Goal: Information Seeking & Learning: Learn about a topic

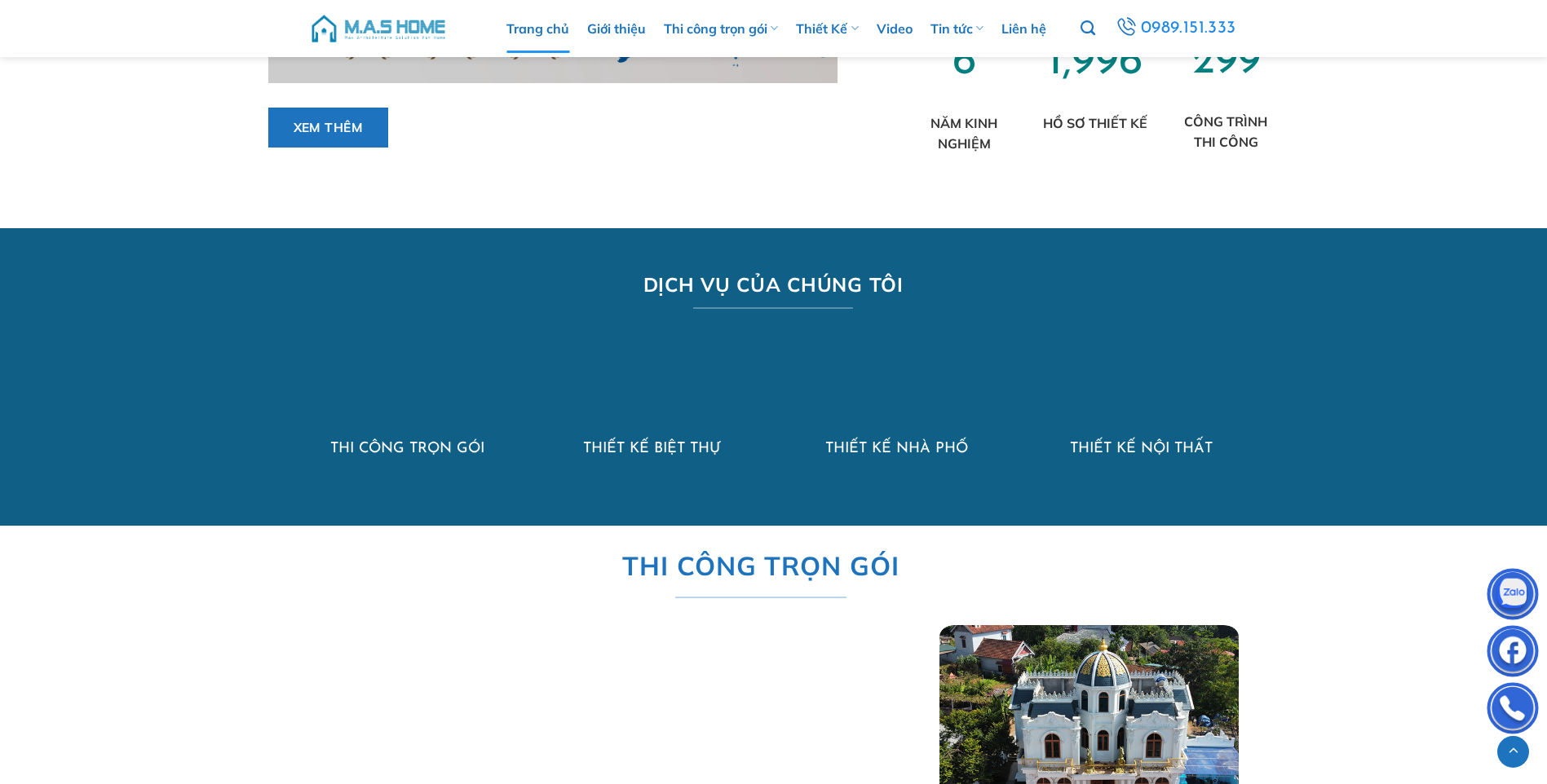
scroll to position [1304, 0]
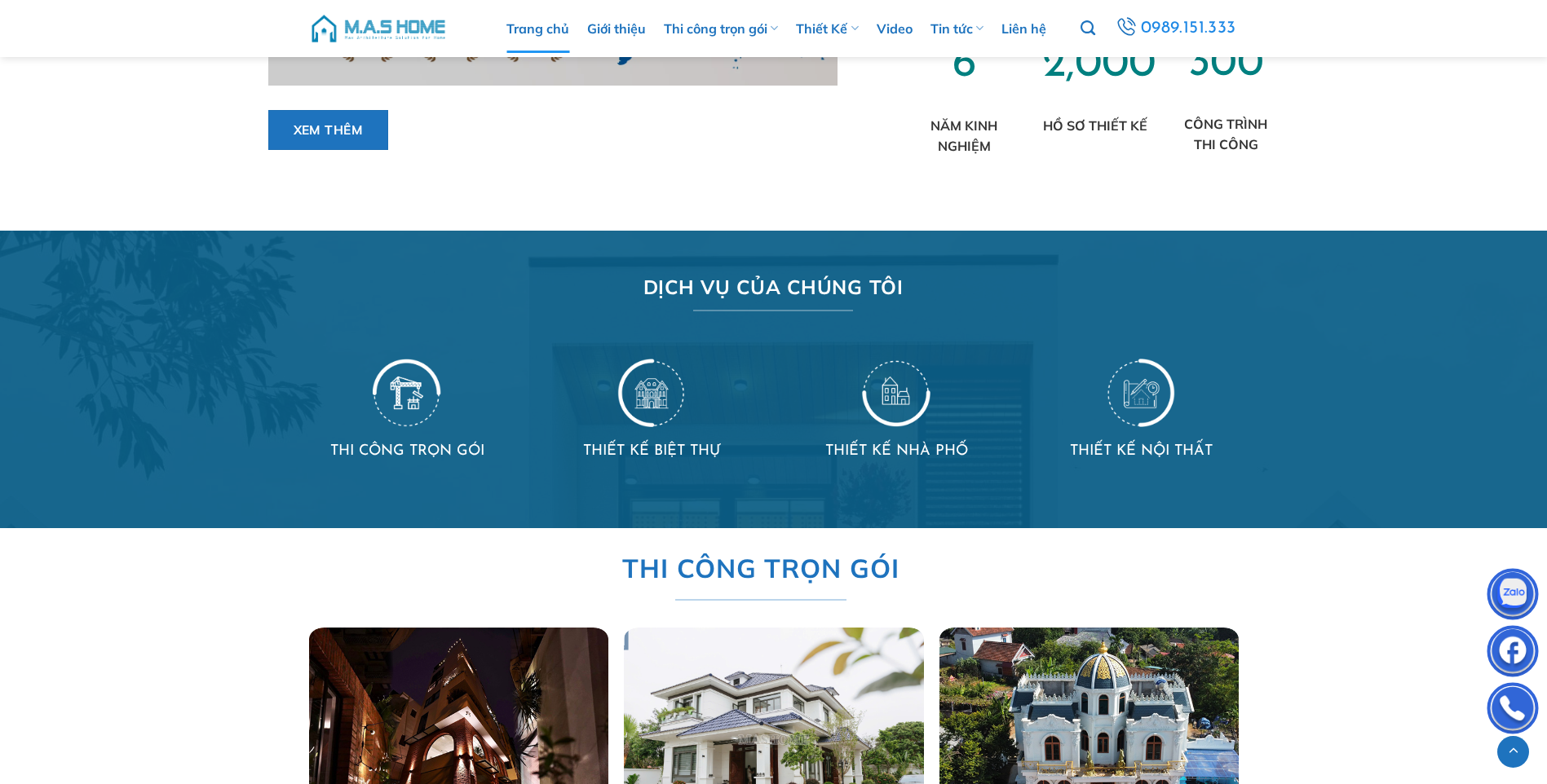
click at [897, 389] on img at bounding box center [897, 392] width 69 height 71
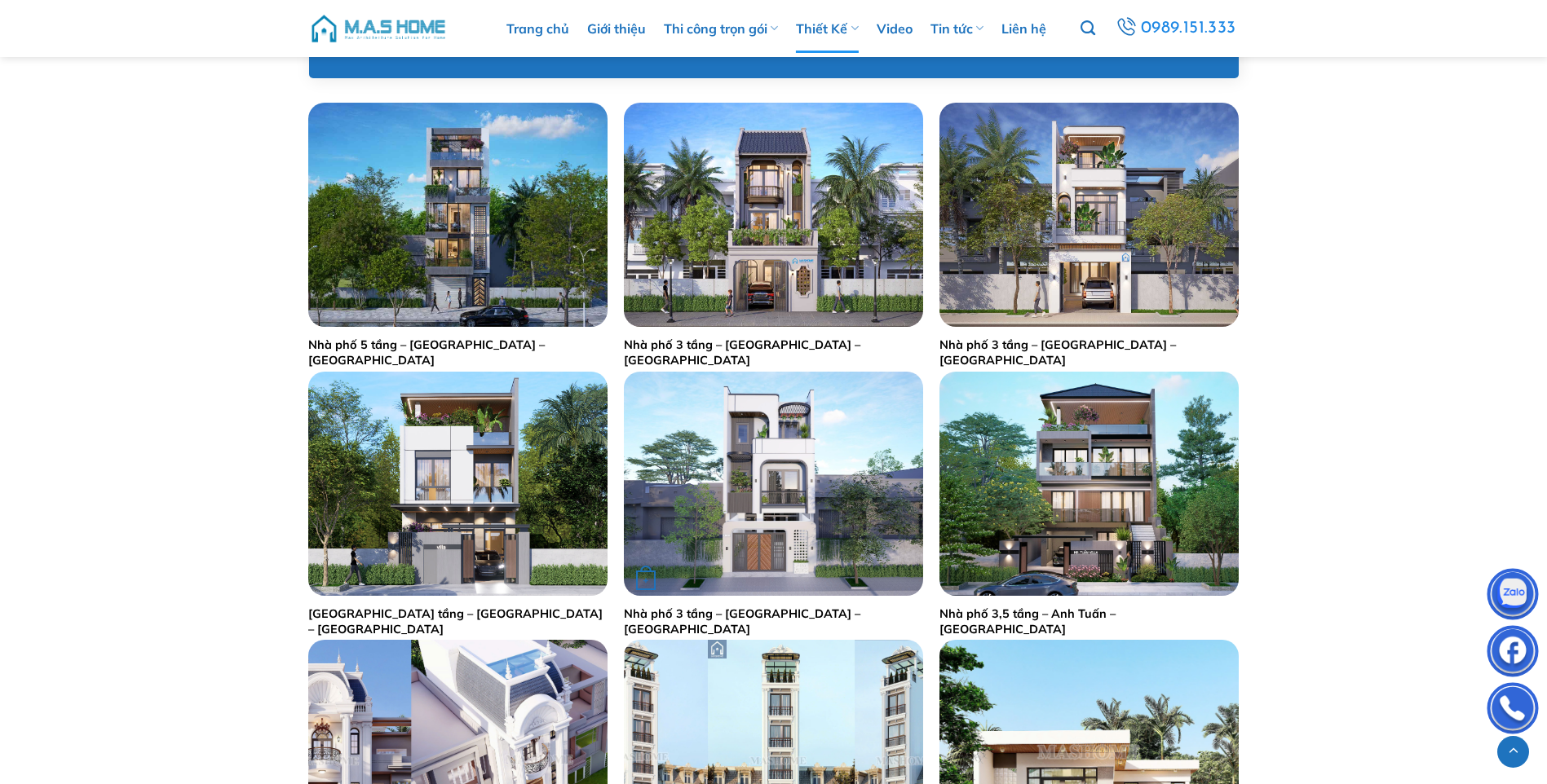
scroll to position [816, 0]
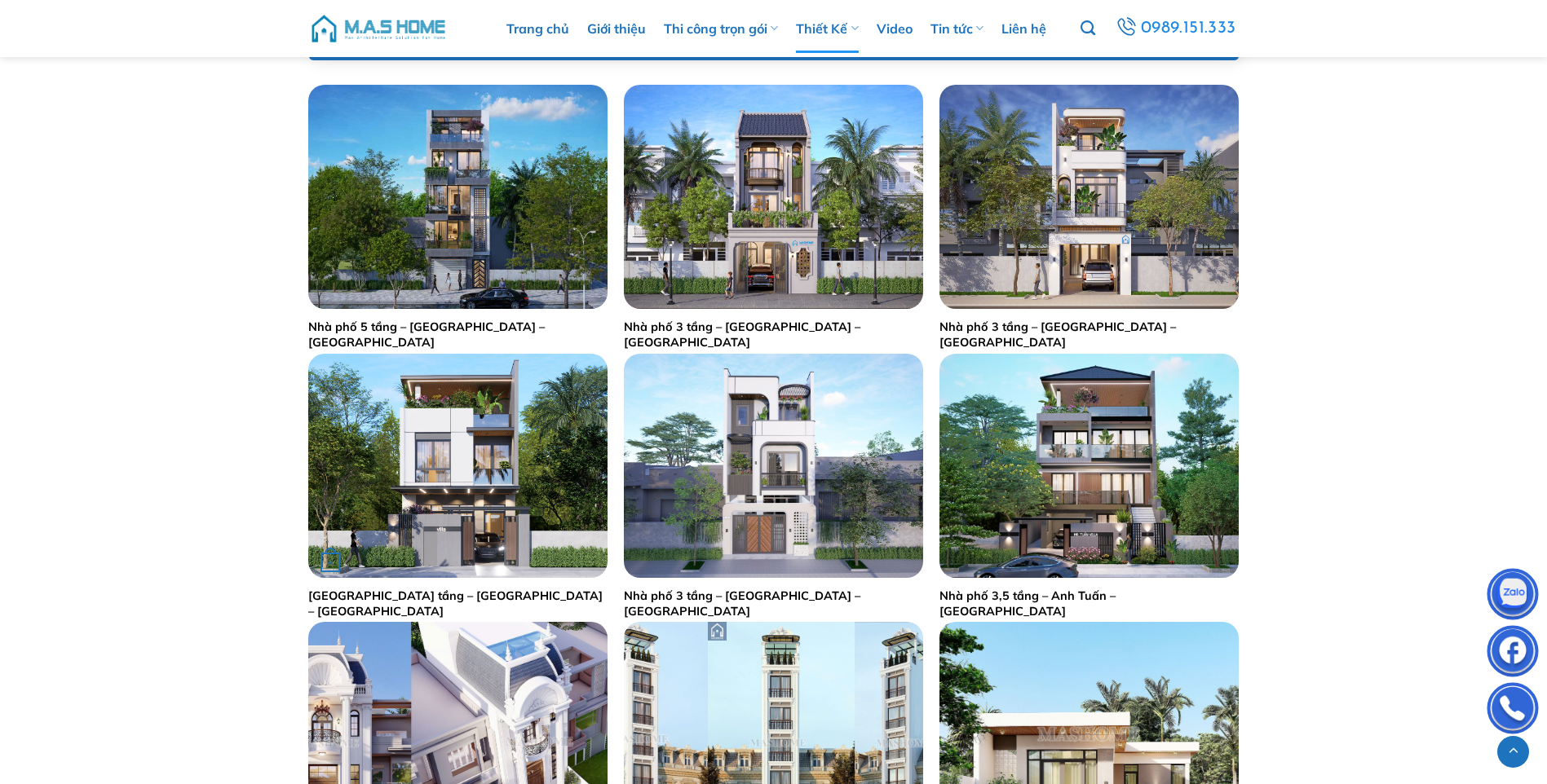
click at [433, 598] on link "Nhà phố 2,5 tầng – Anh Hoạch – Sóc Sơn" at bounding box center [458, 604] width 300 height 30
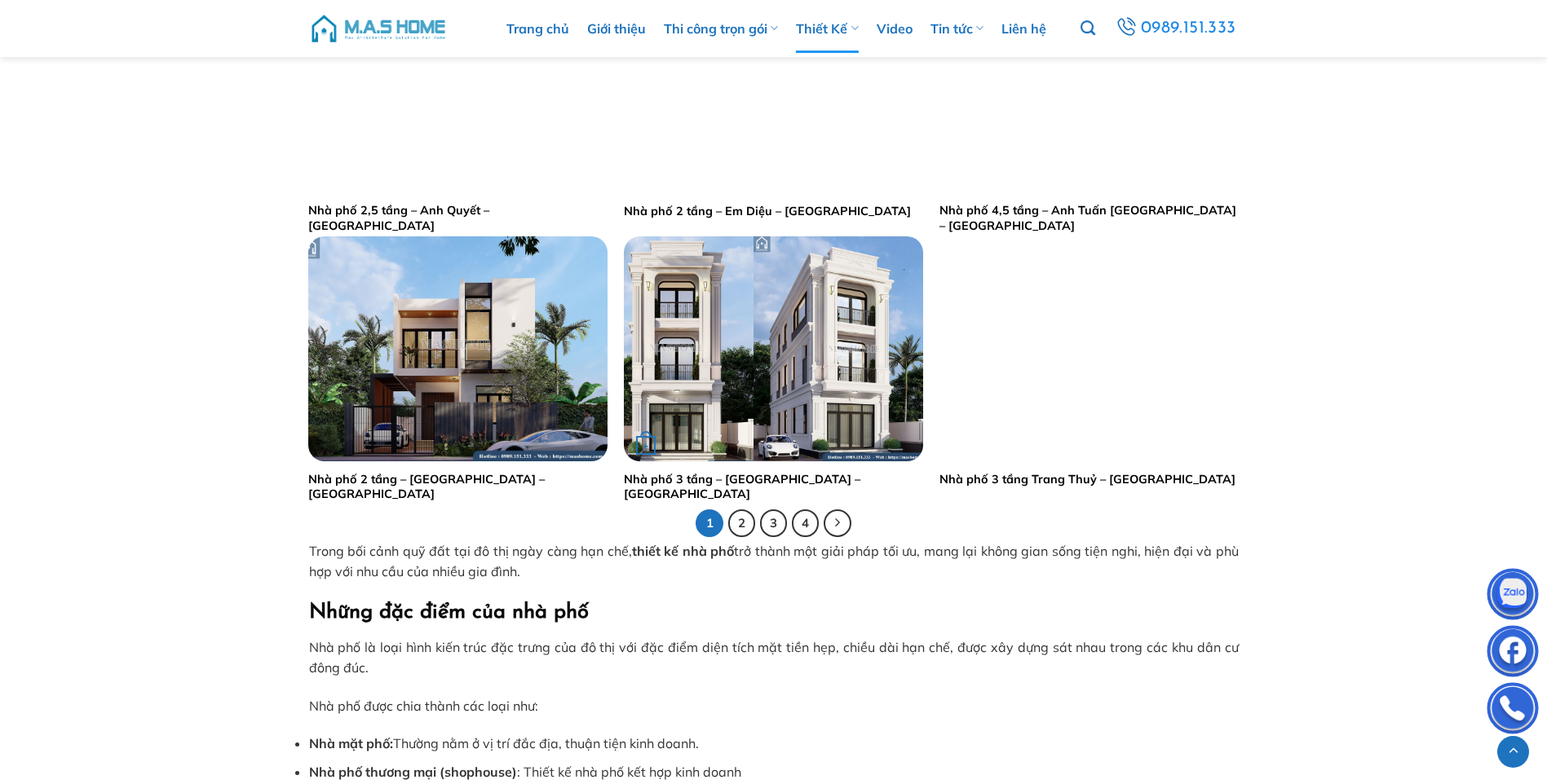
scroll to position [3261, 0]
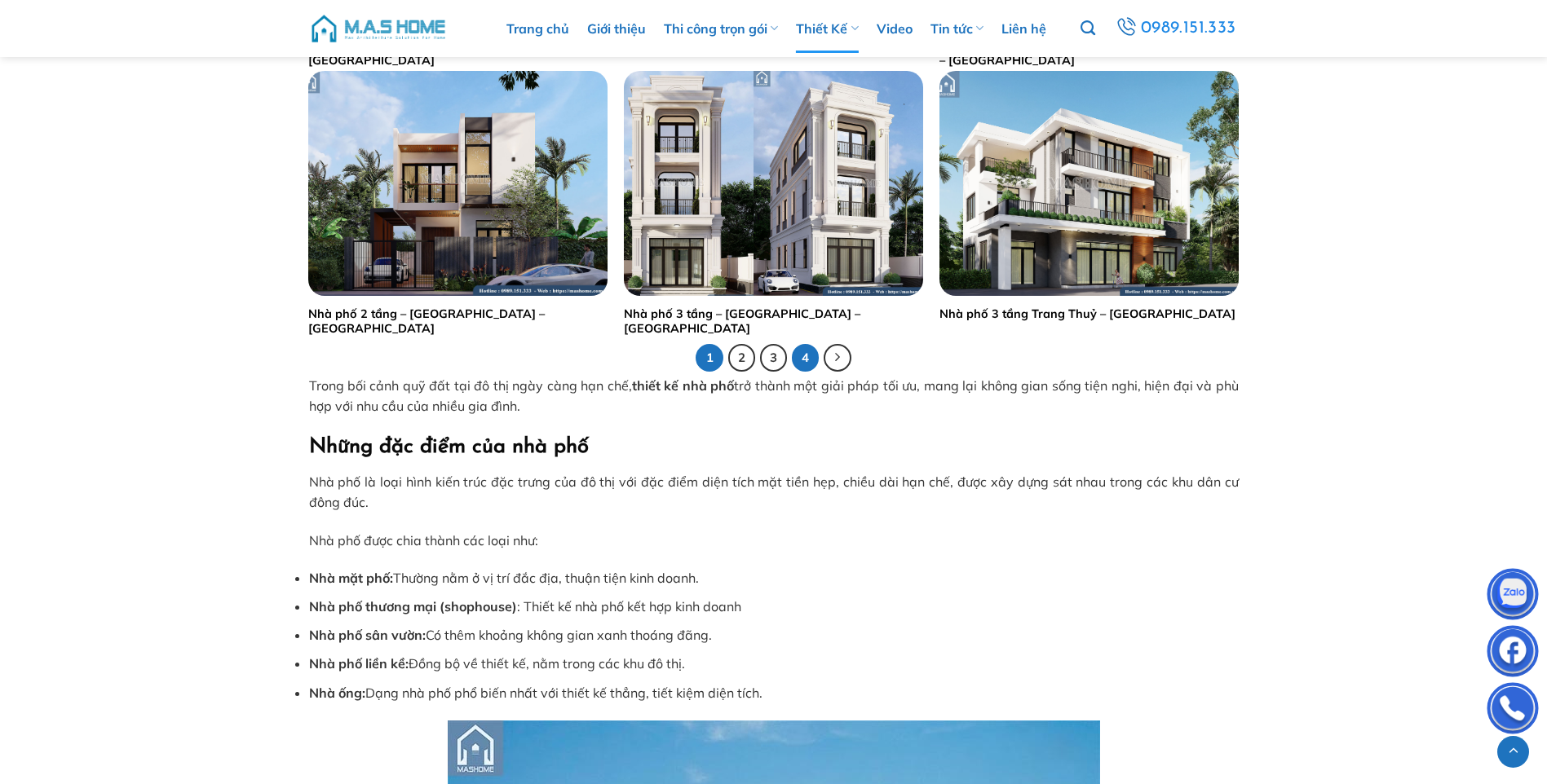
click at [807, 357] on link "4" at bounding box center [806, 358] width 28 height 28
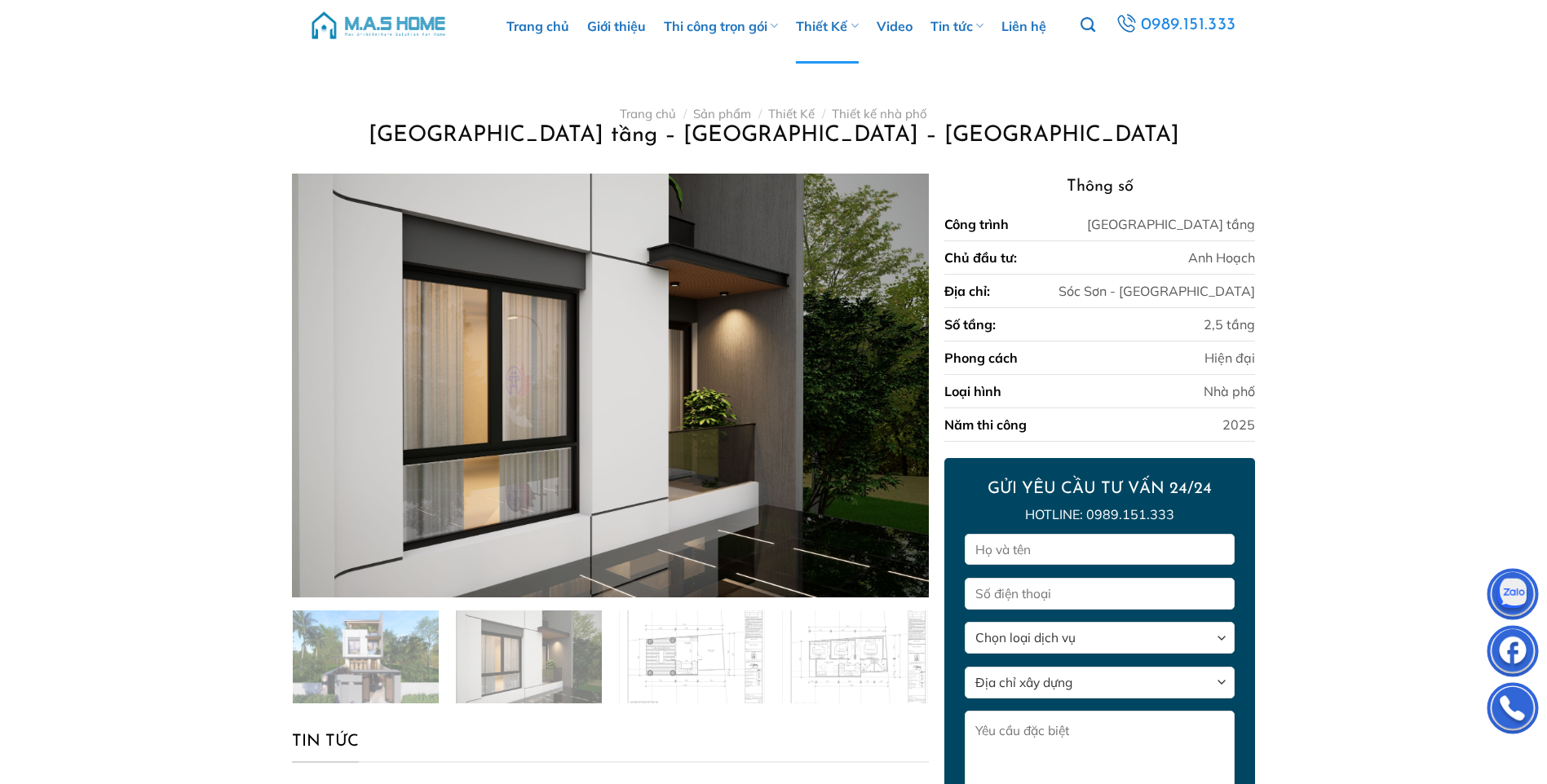
scroll to position [82, 0]
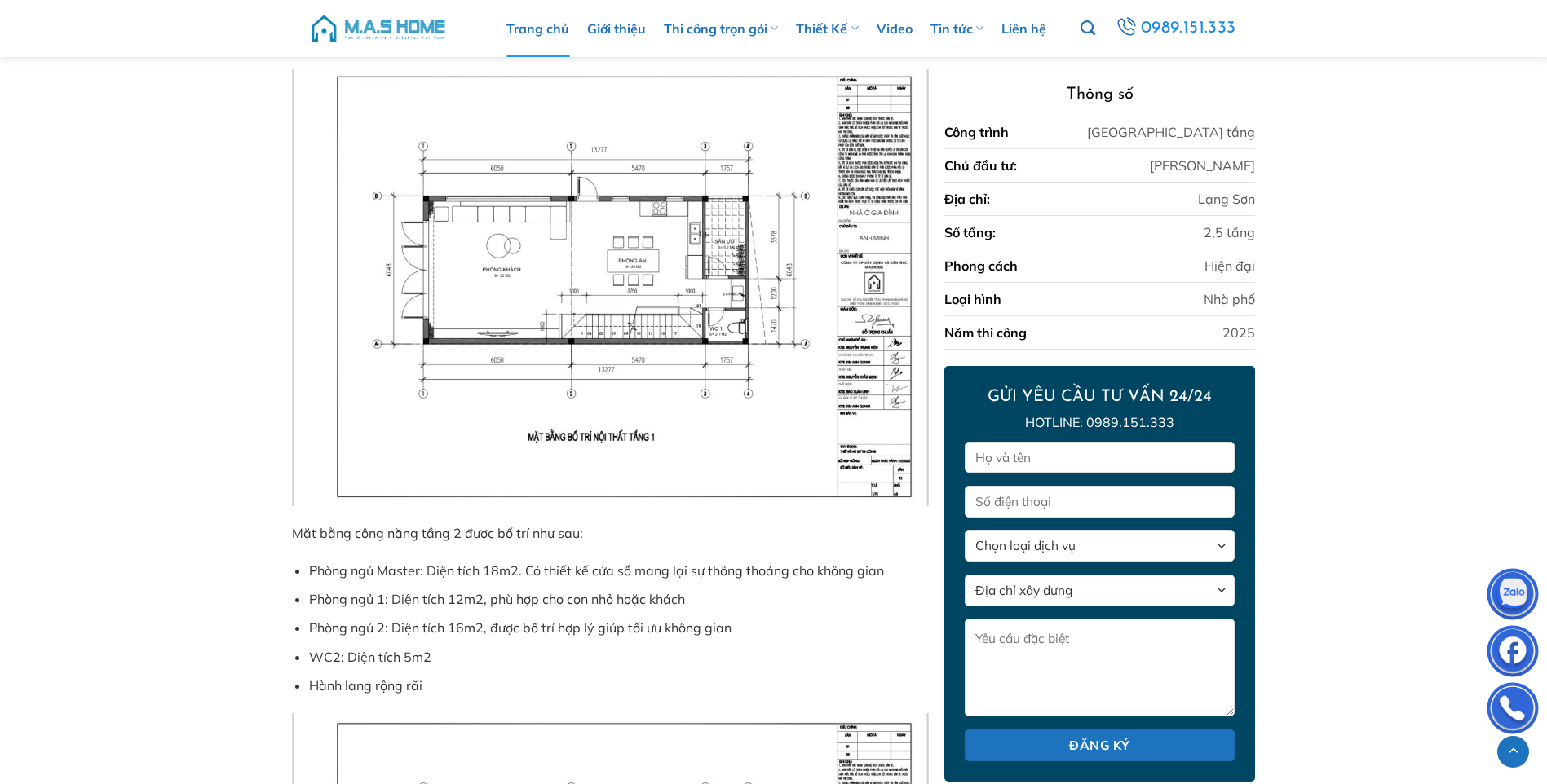
scroll to position [3028, 0]
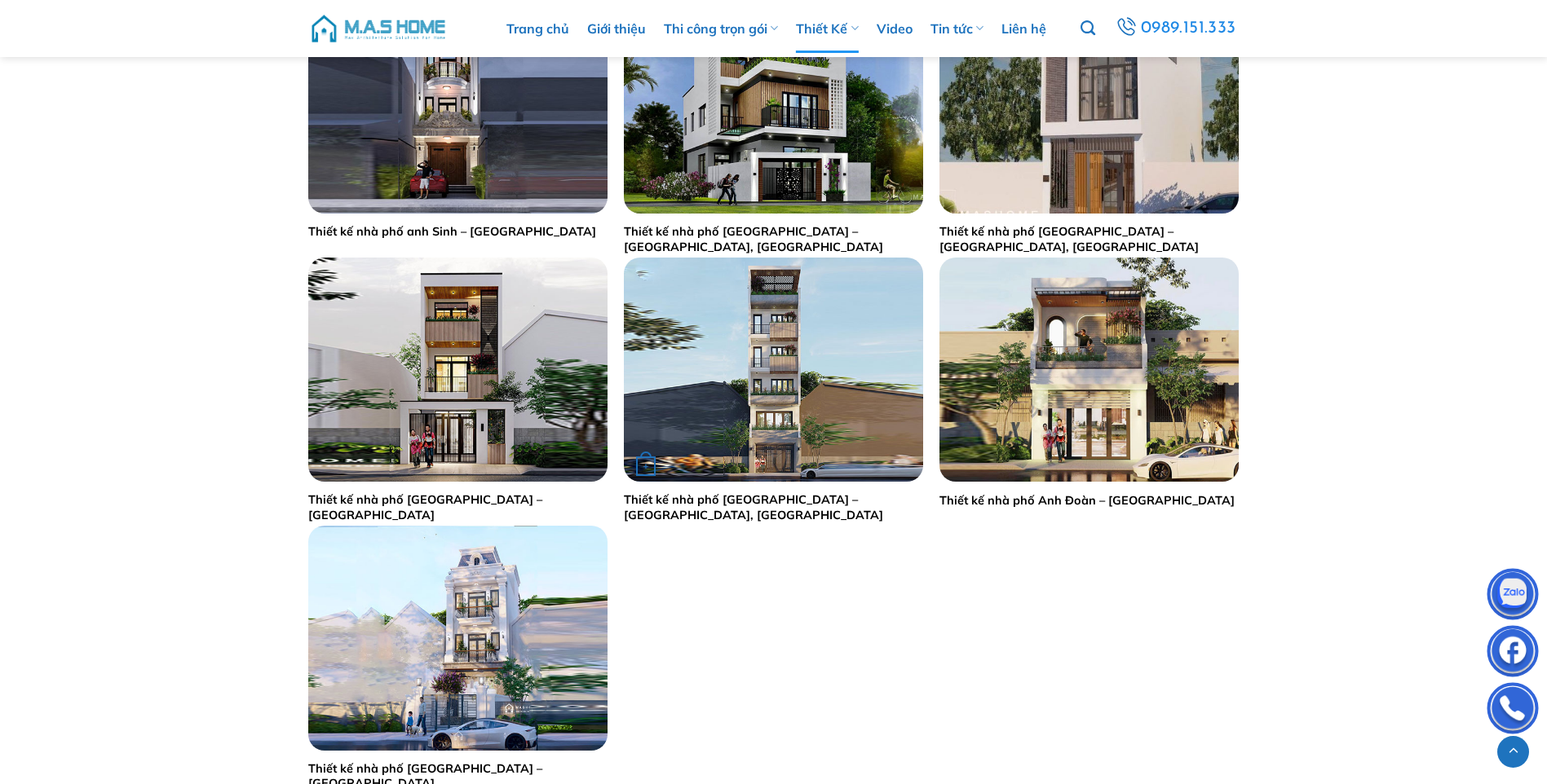
scroll to position [1630, 0]
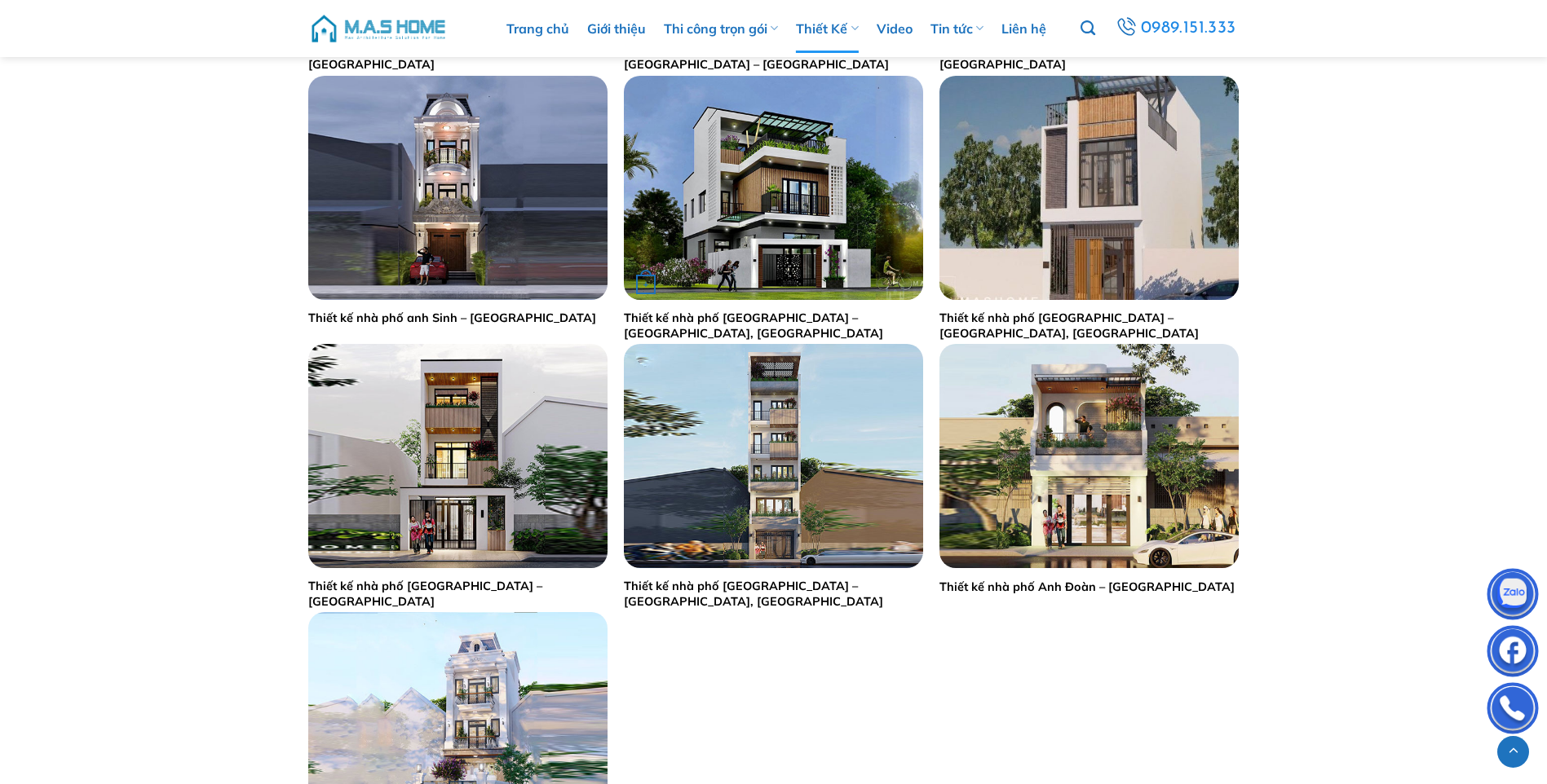
drag, startPoint x: 794, startPoint y: 310, endPoint x: 753, endPoint y: 322, distance: 42.7
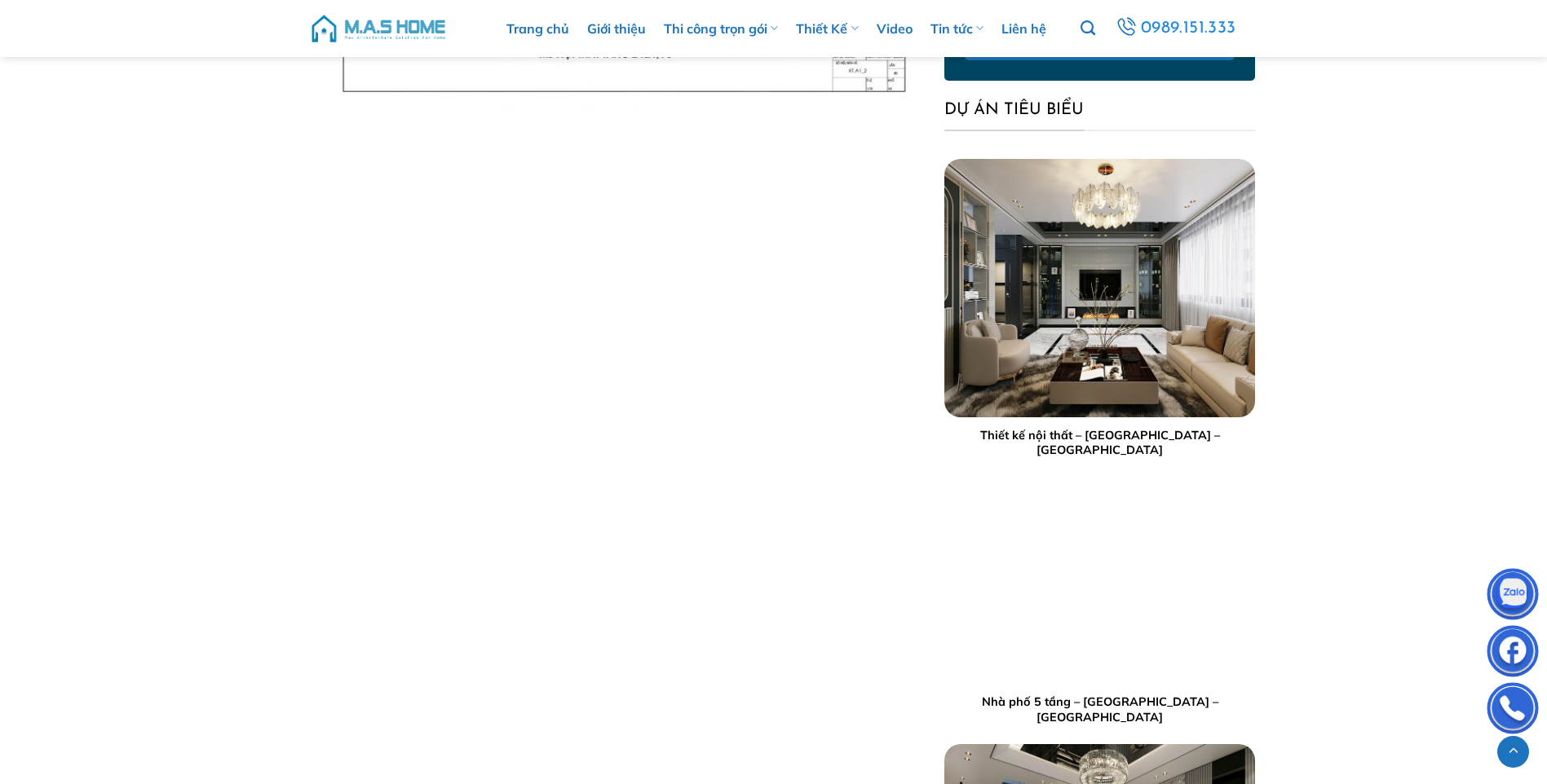
scroll to position [1649, 0]
